Goal: Task Accomplishment & Management: Use online tool/utility

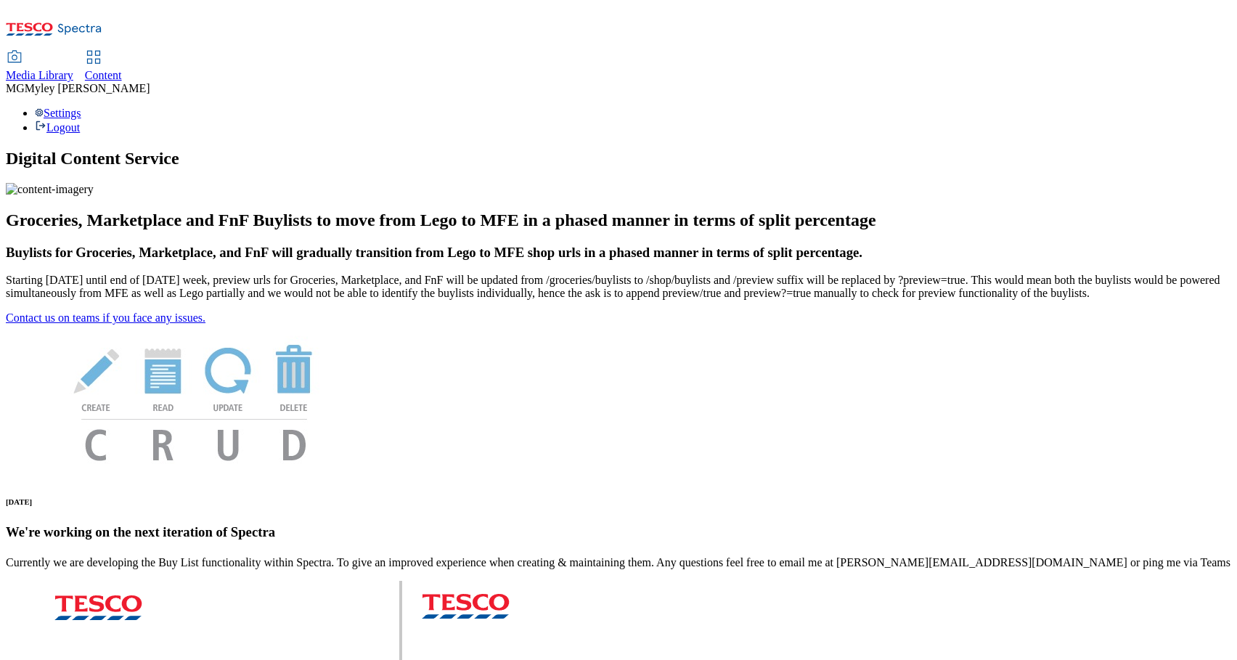
click at [122, 69] on span "Content" at bounding box center [103, 75] width 37 height 12
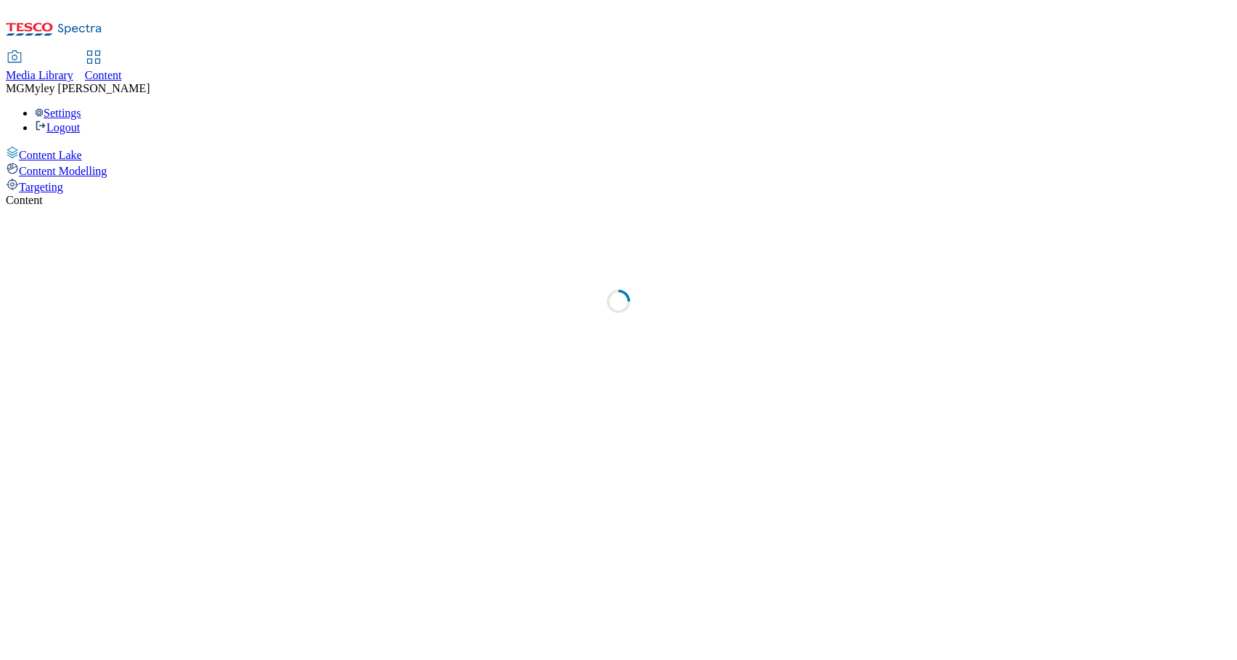
select select "ghs-[GEOGRAPHIC_DATA]"
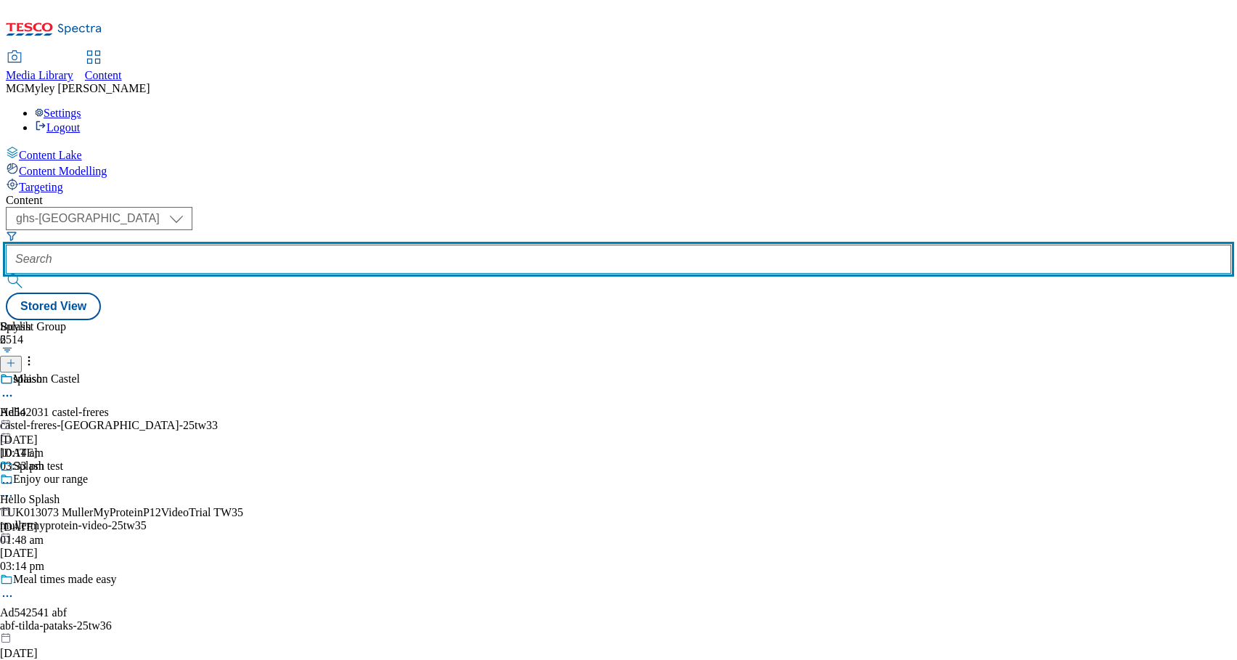
click at [353, 245] on input "text" at bounding box center [618, 259] width 1225 height 29
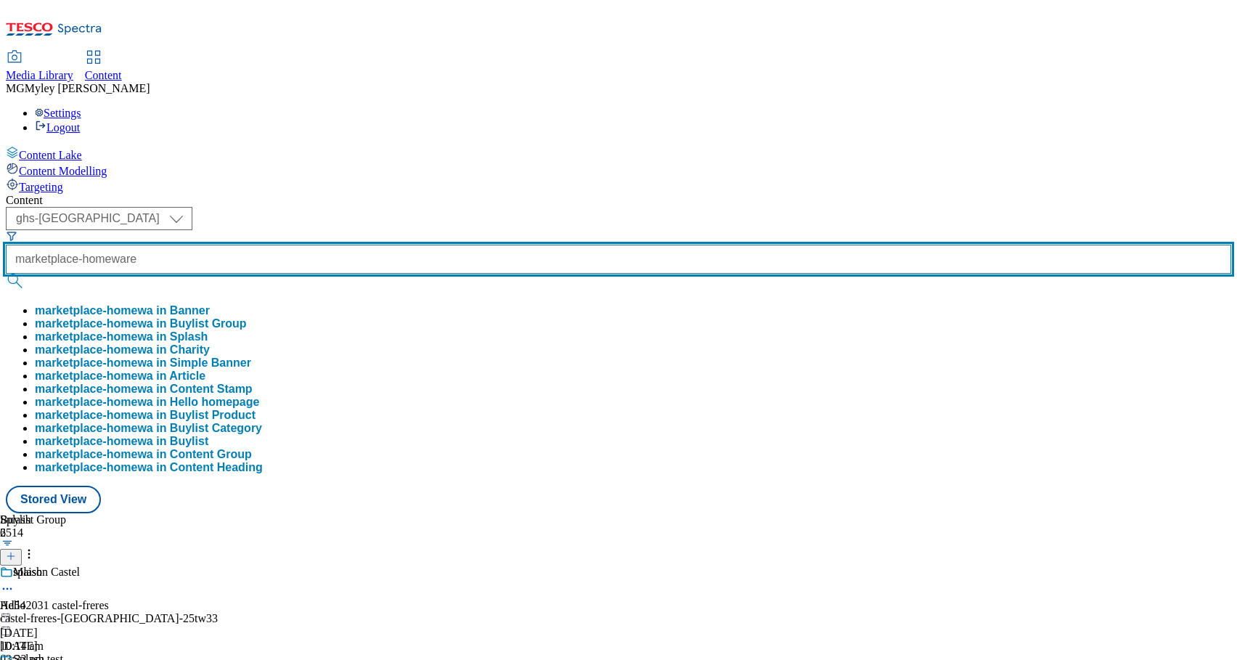
scroll to position [0, 3]
type input "marketplace-homeware"
click at [6, 274] on button "submit" at bounding box center [16, 281] width 20 height 15
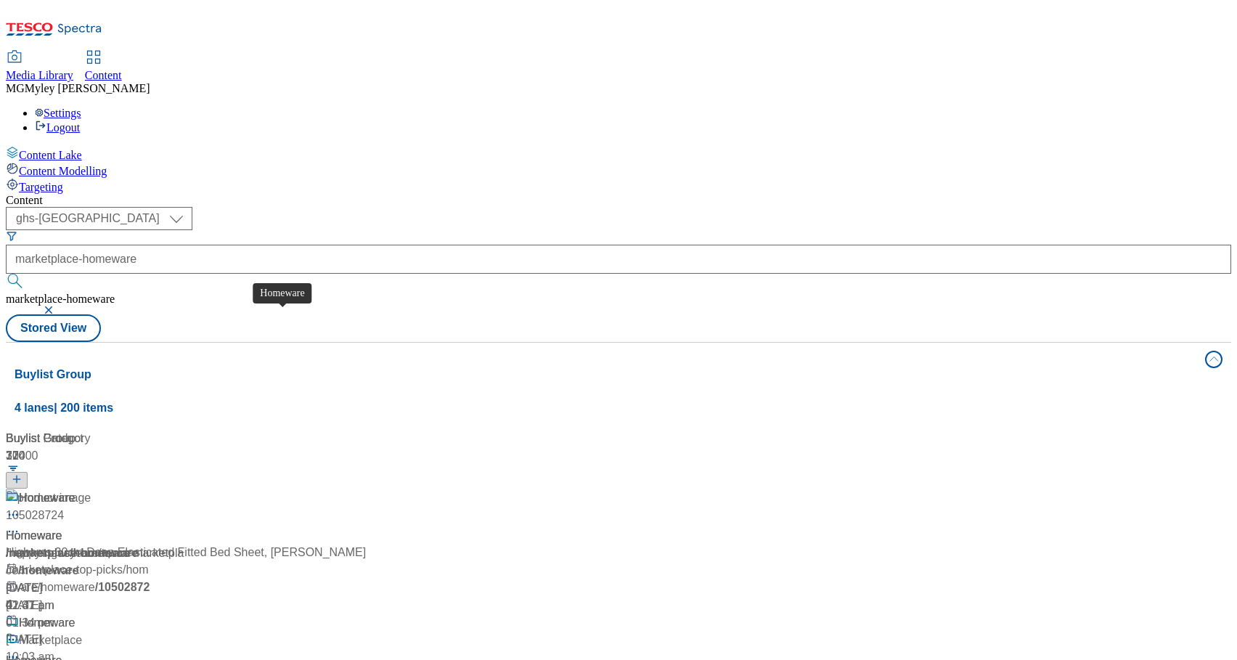
click at [138, 546] on span "/ marketplace-homeware" at bounding box center [72, 552] width 132 height 12
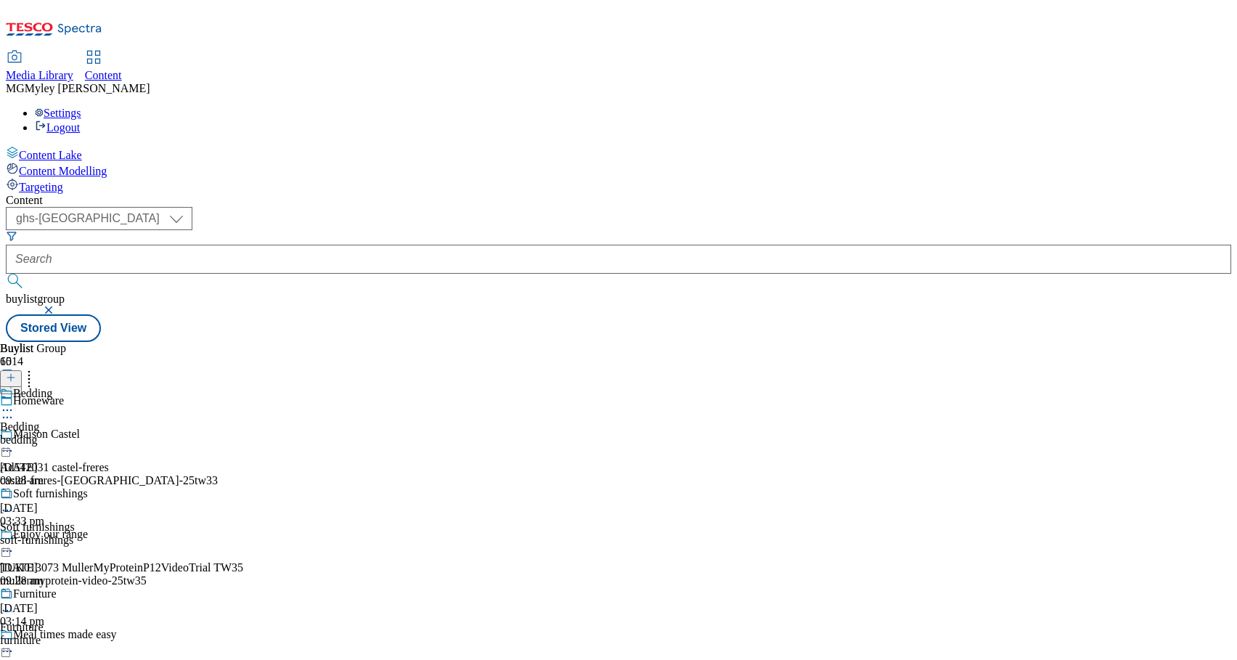
click at [116, 433] on div "bedding" at bounding box center [58, 439] width 116 height 13
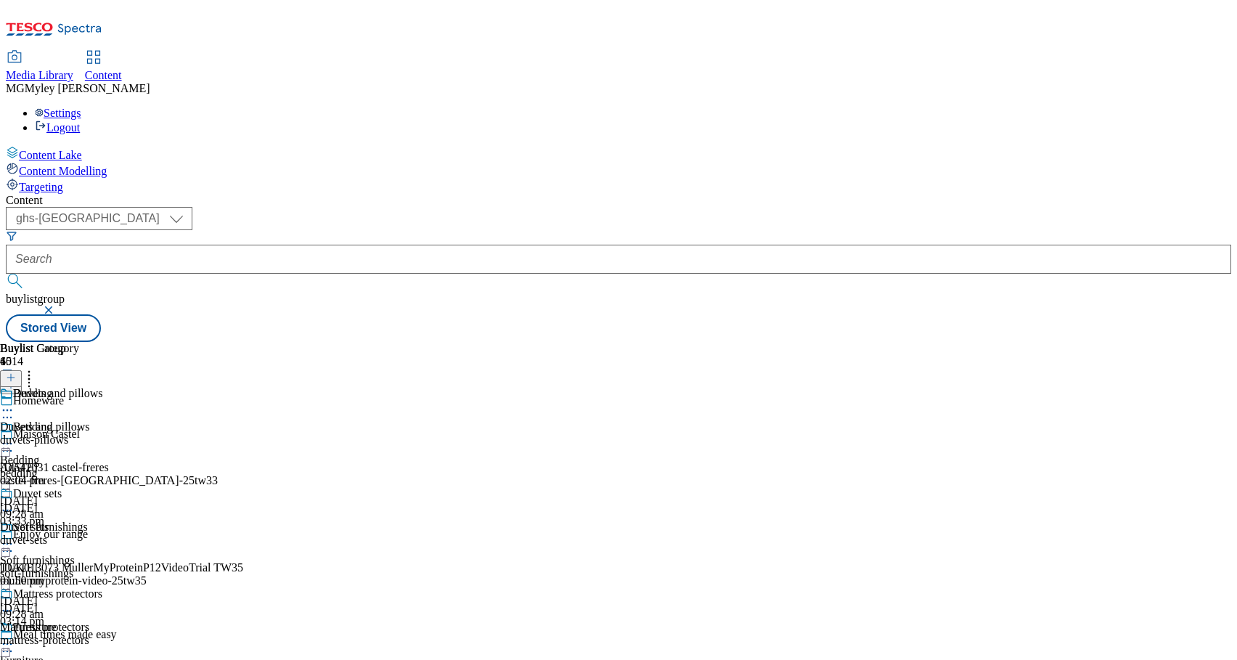
click at [15, 436] on icon at bounding box center [7, 443] width 15 height 15
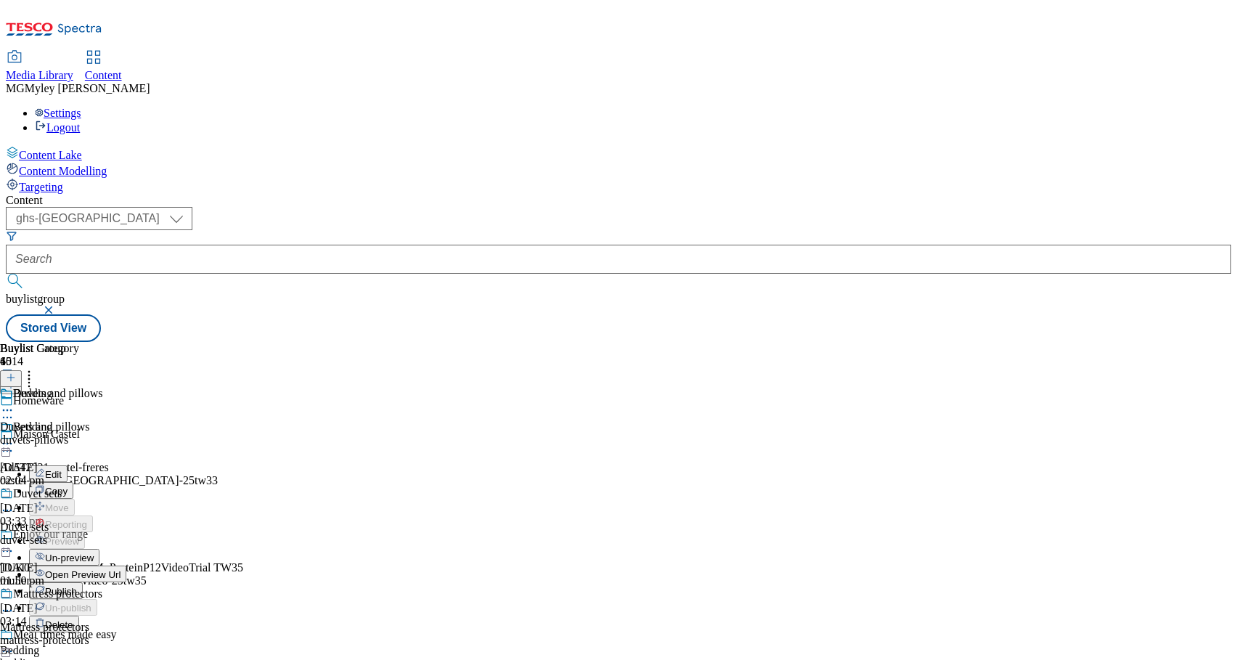
click at [83, 582] on button "Publish" at bounding box center [56, 590] width 54 height 17
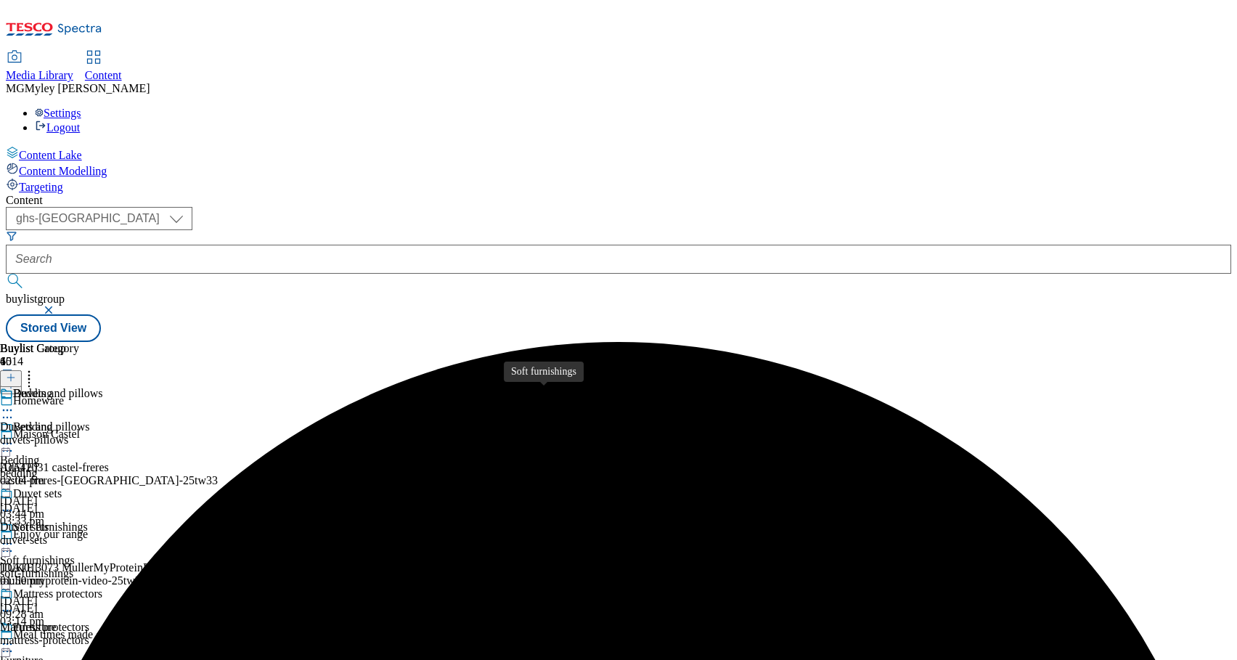
click at [75, 554] on span "Soft furnishings" at bounding box center [37, 560] width 75 height 13
click at [15, 536] on icon at bounding box center [7, 543] width 15 height 15
click at [116, 659] on div "furniture" at bounding box center [58, 673] width 116 height 13
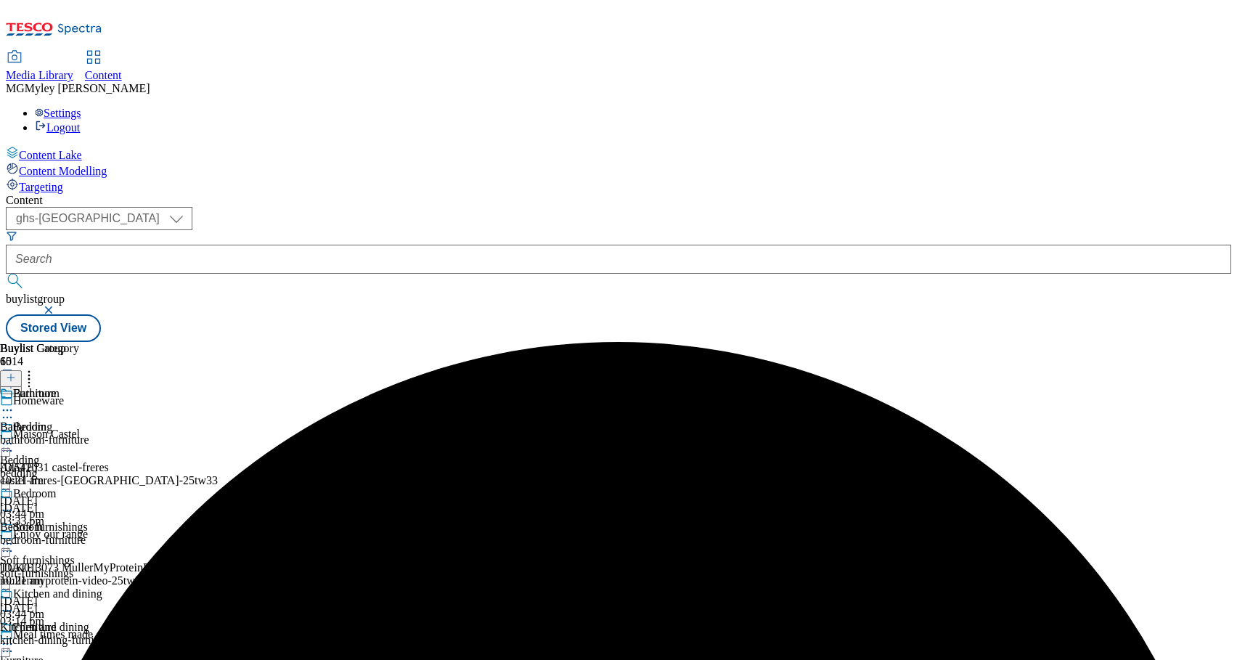
click at [9, 643] on circle at bounding box center [8, 644] width 2 height 2
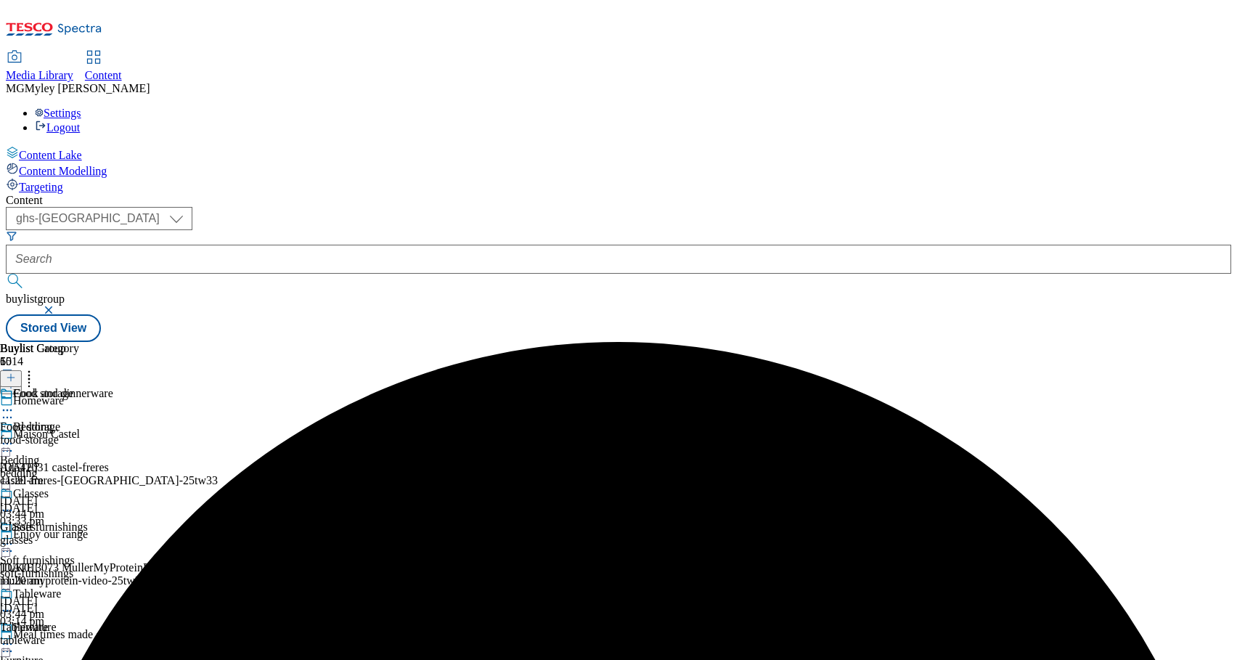
scroll to position [576, 0]
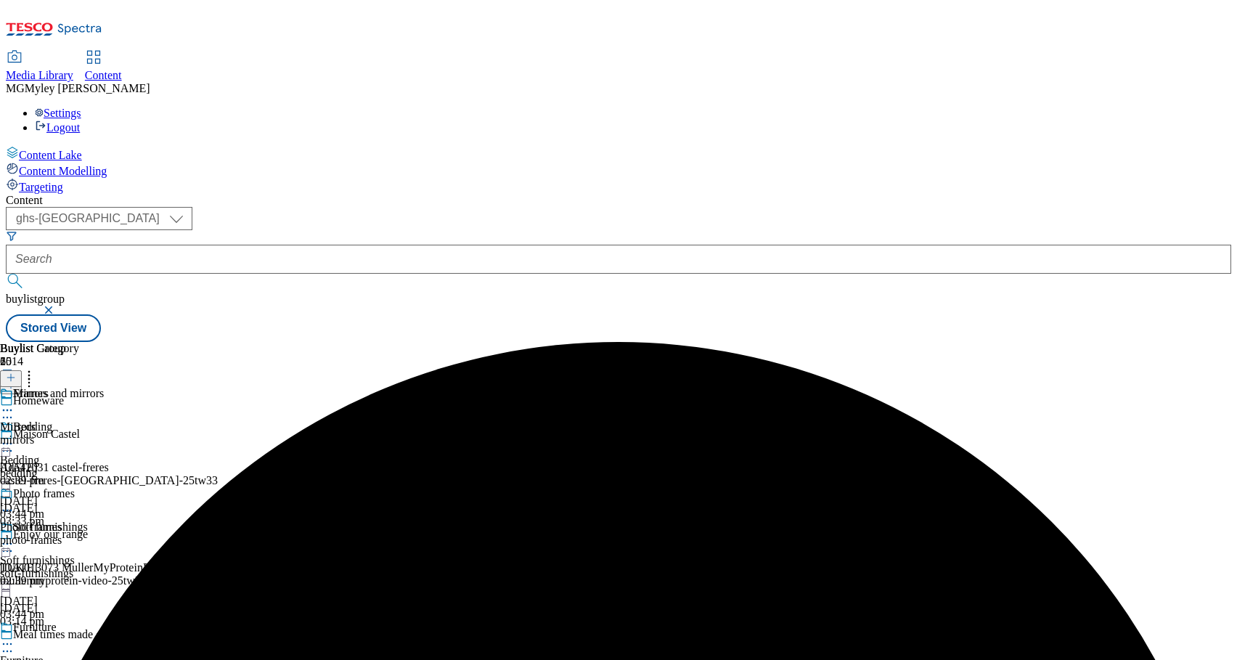
scroll to position [797, 0]
click at [116, 467] on div "bedding" at bounding box center [58, 473] width 116 height 13
